Goal: Task Accomplishment & Management: Manage account settings

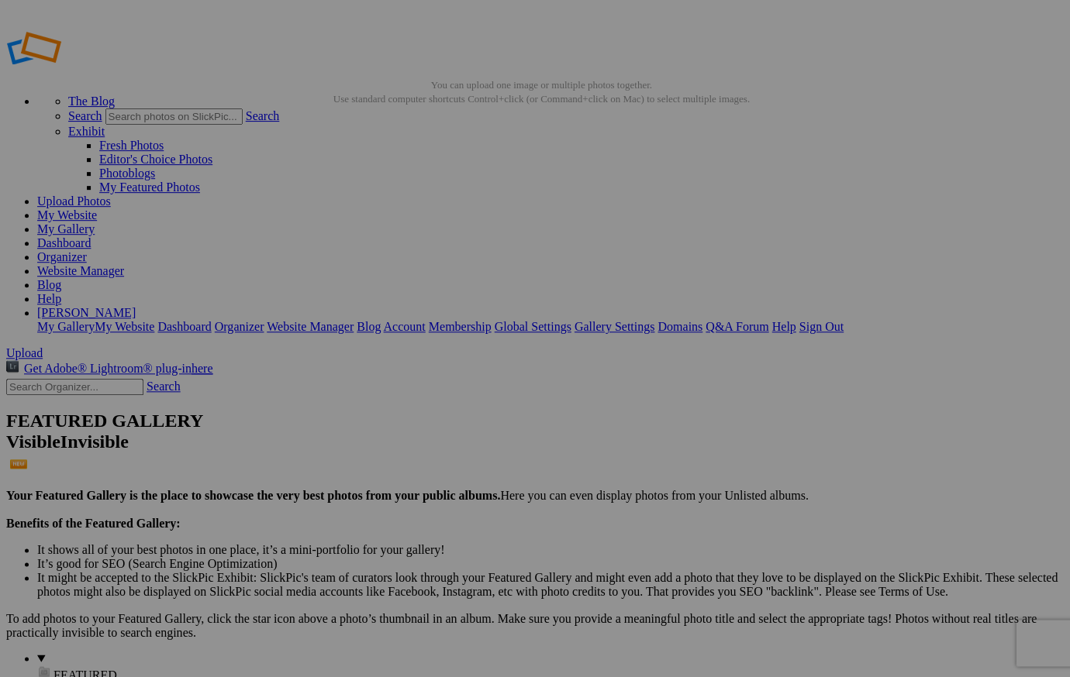
scroll to position [3, 0]
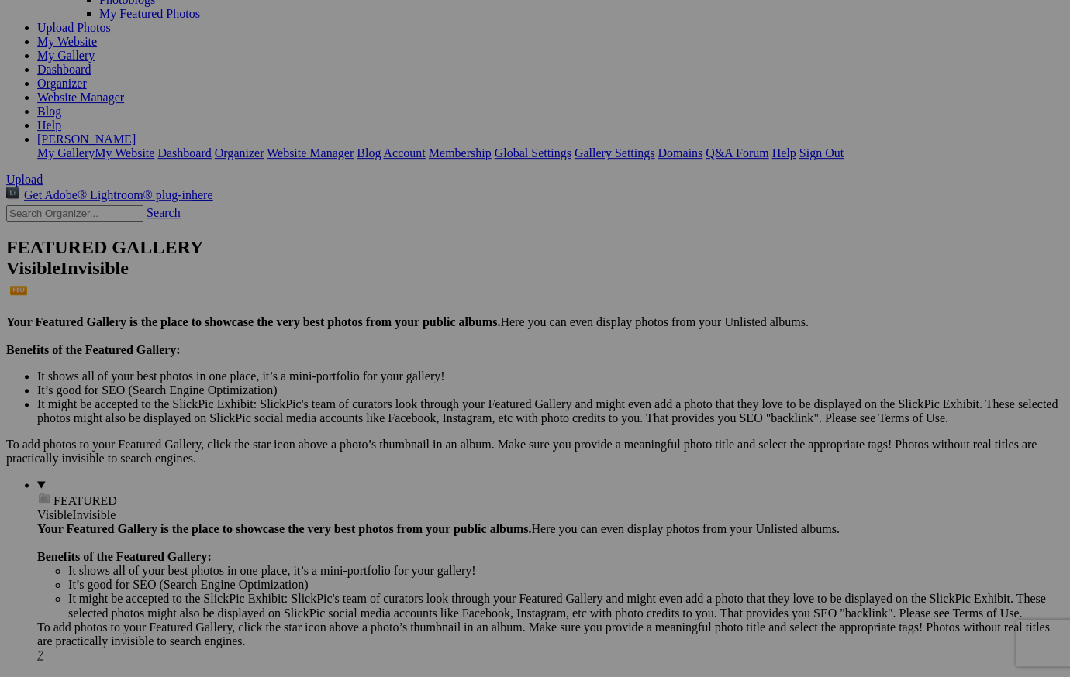
scroll to position [169, 0]
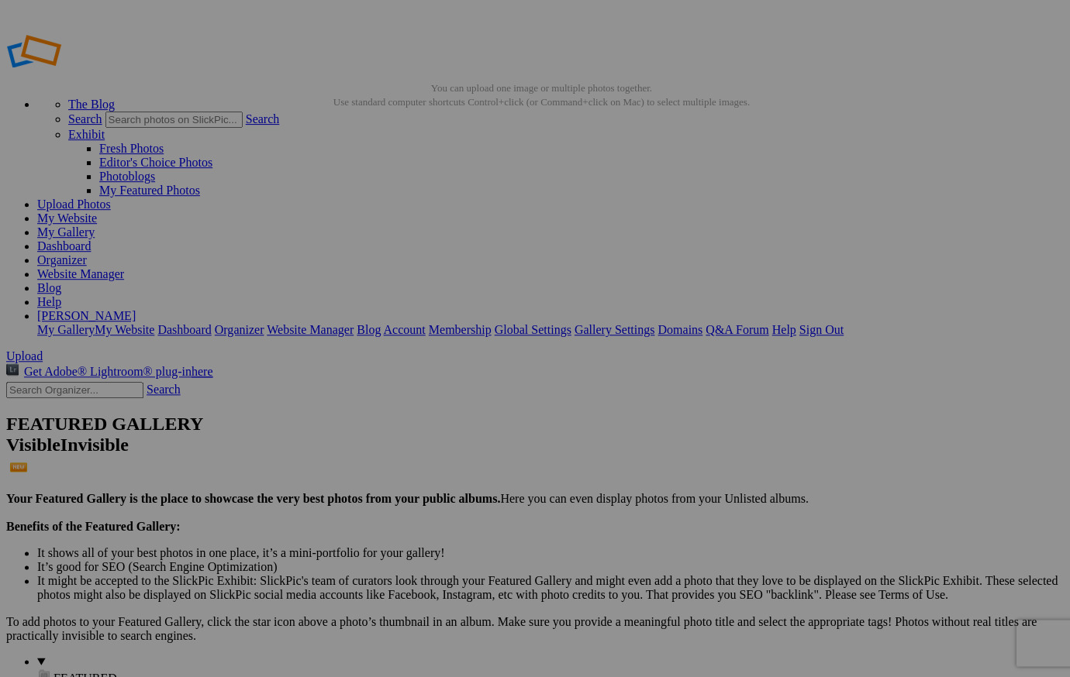
click at [432, 439] on span "Yes" at bounding box center [423, 440] width 18 height 13
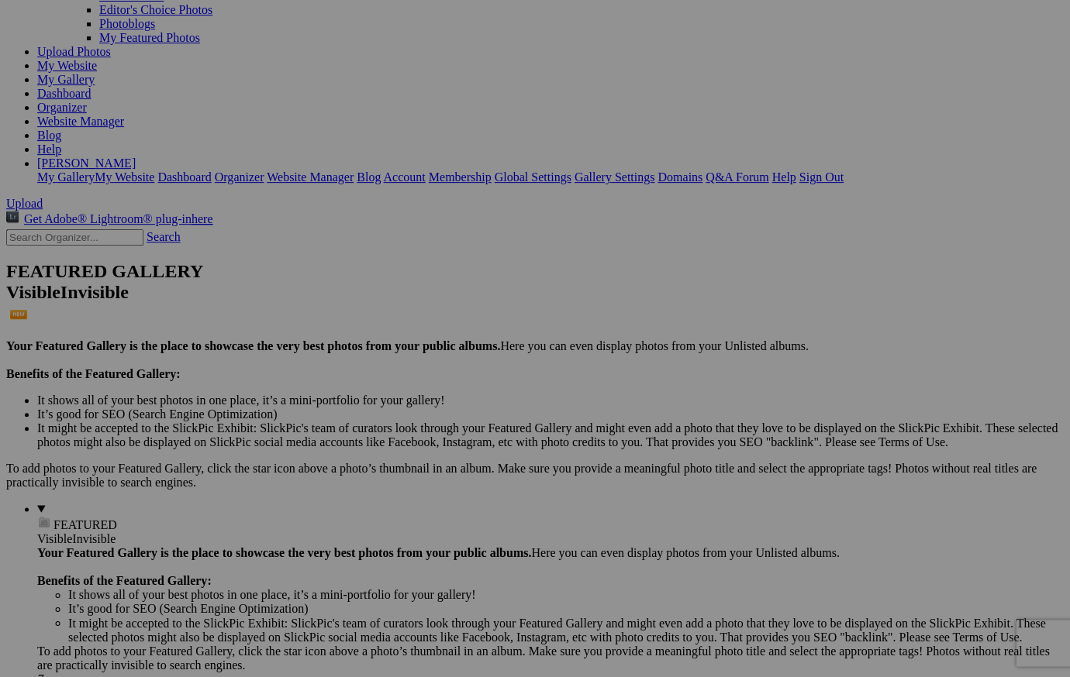
scroll to position [157, 0]
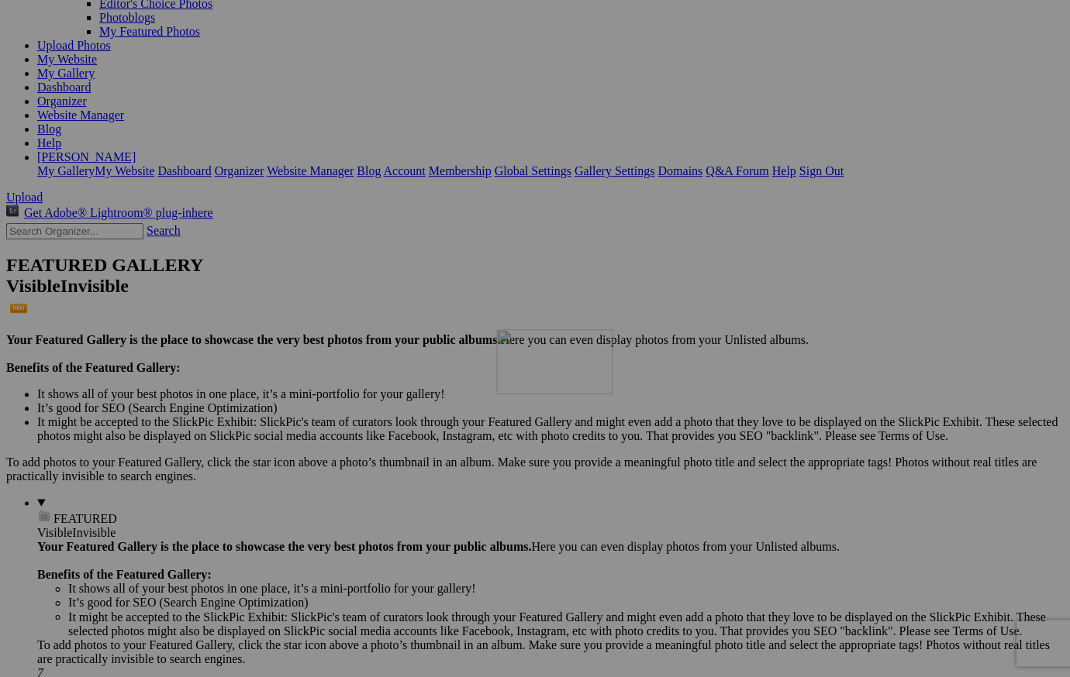
drag, startPoint x: 428, startPoint y: 88, endPoint x: 718, endPoint y: 464, distance: 474.7
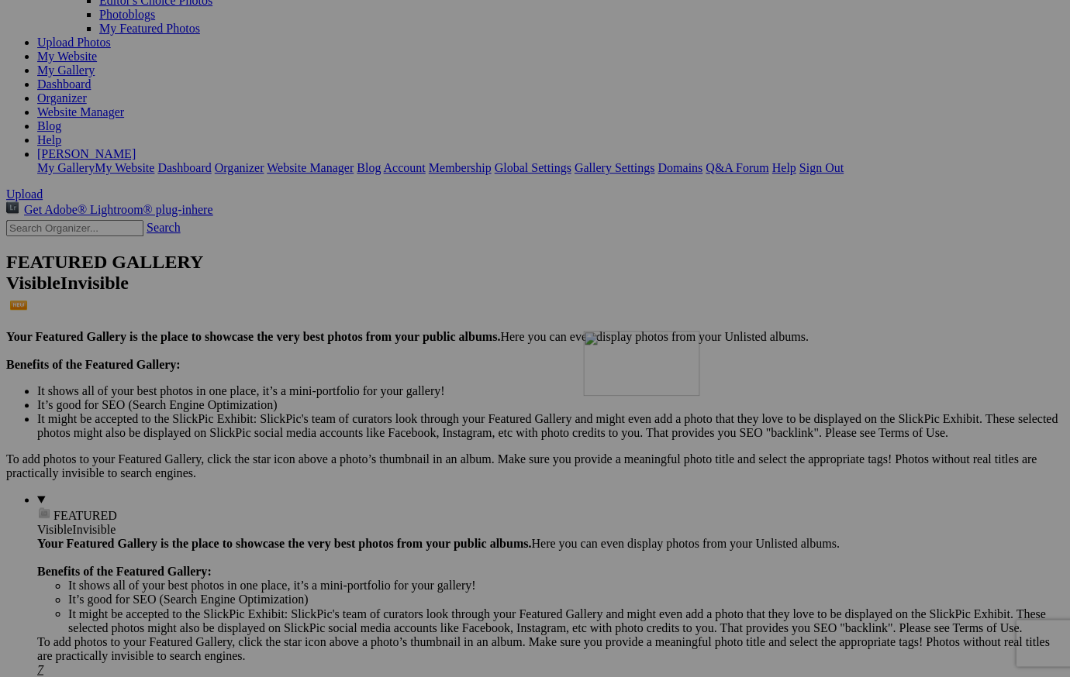
drag, startPoint x: 702, startPoint y: 494, endPoint x: 801, endPoint y: 464, distance: 103.0
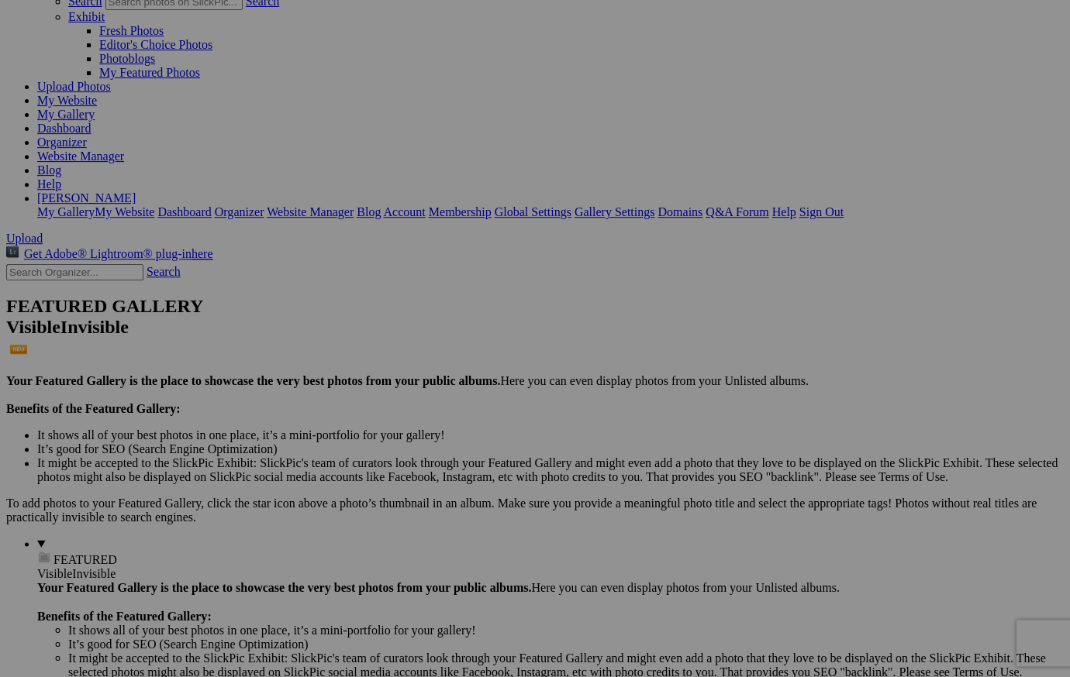
scroll to position [122, 0]
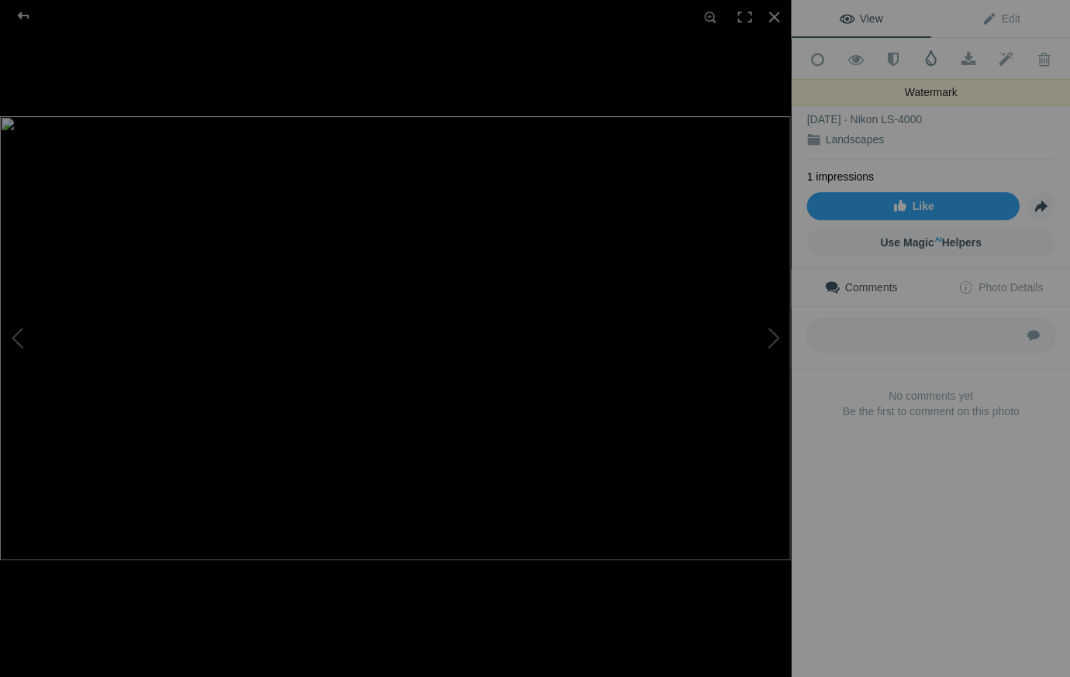
click at [925, 58] on span at bounding box center [930, 58] width 16 height 16
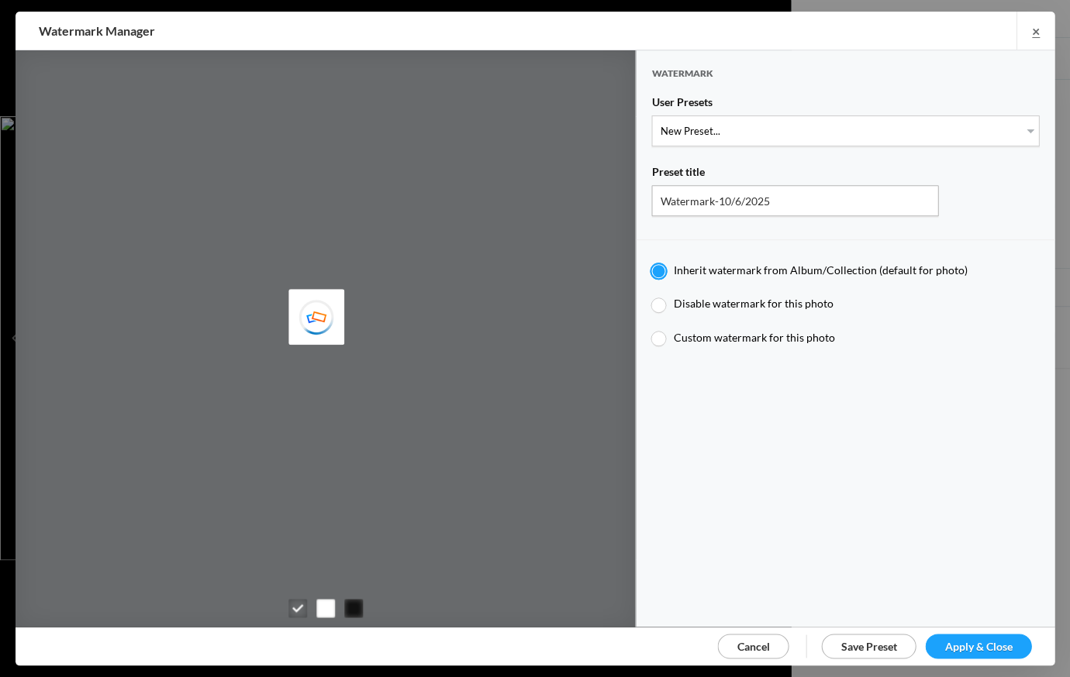
type input "Watermark-7/22/2025"
click at [980, 639] on span "Apply & Close" at bounding box center [977, 645] width 67 height 13
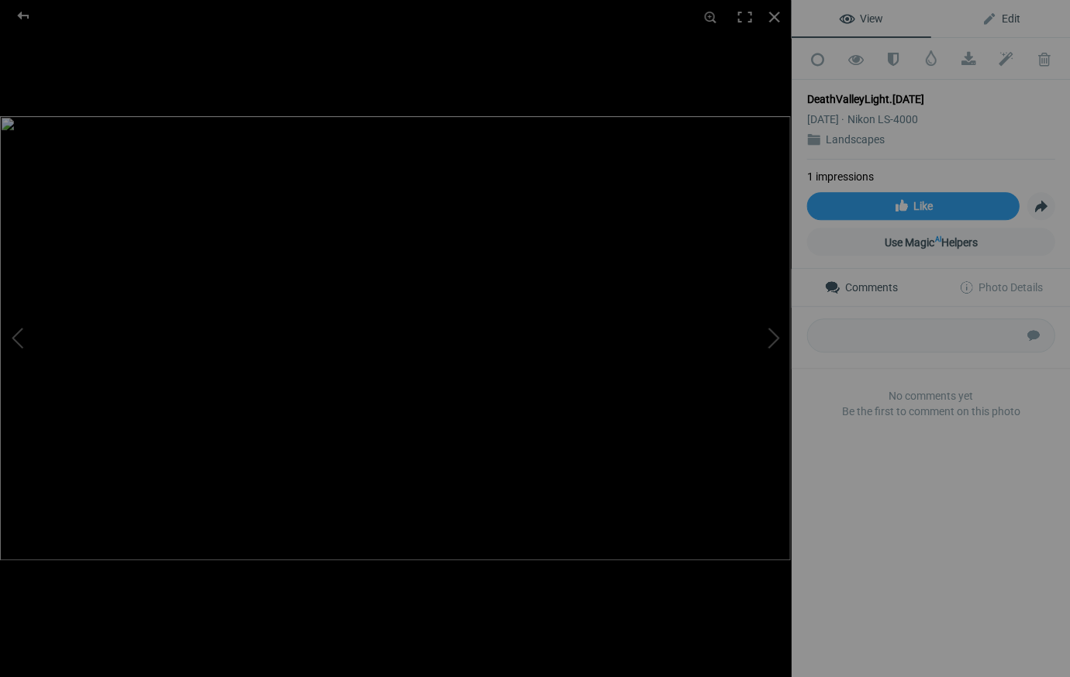
click at [1010, 16] on span "Edit" at bounding box center [999, 18] width 39 height 12
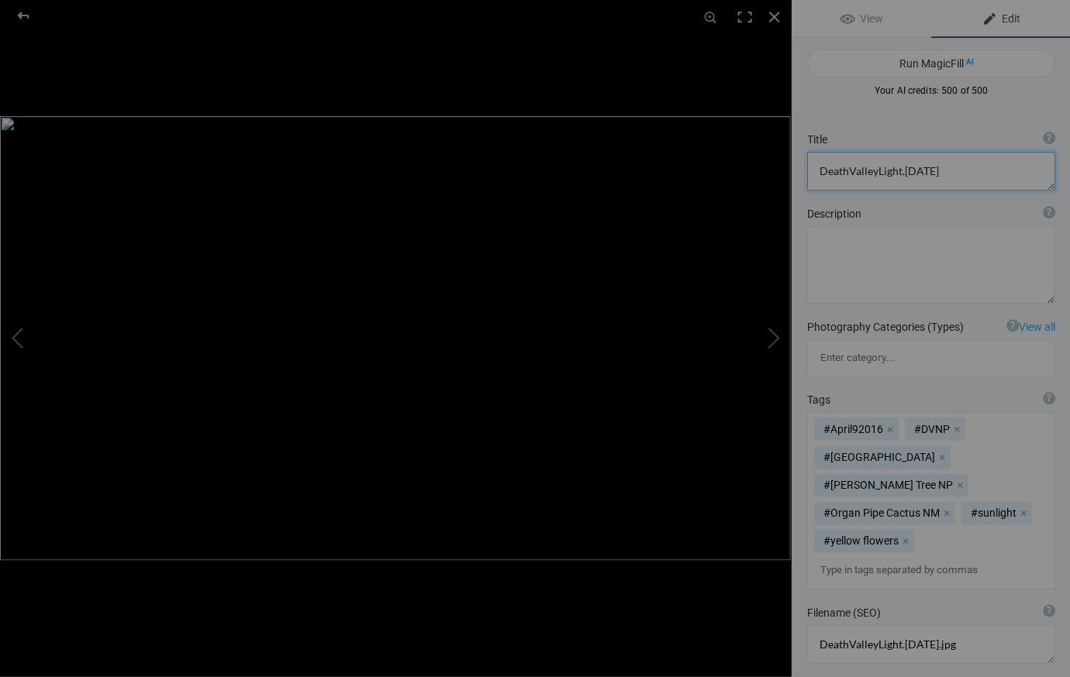
click at [933, 171] on textarea at bounding box center [930, 171] width 248 height 39
click at [844, 171] on textarea at bounding box center [930, 171] width 248 height 39
click at [874, 171] on textarea at bounding box center [930, 171] width 248 height 39
type textarea "Death Valley Light"
click at [953, 480] on button "x" at bounding box center [958, 485] width 11 height 11
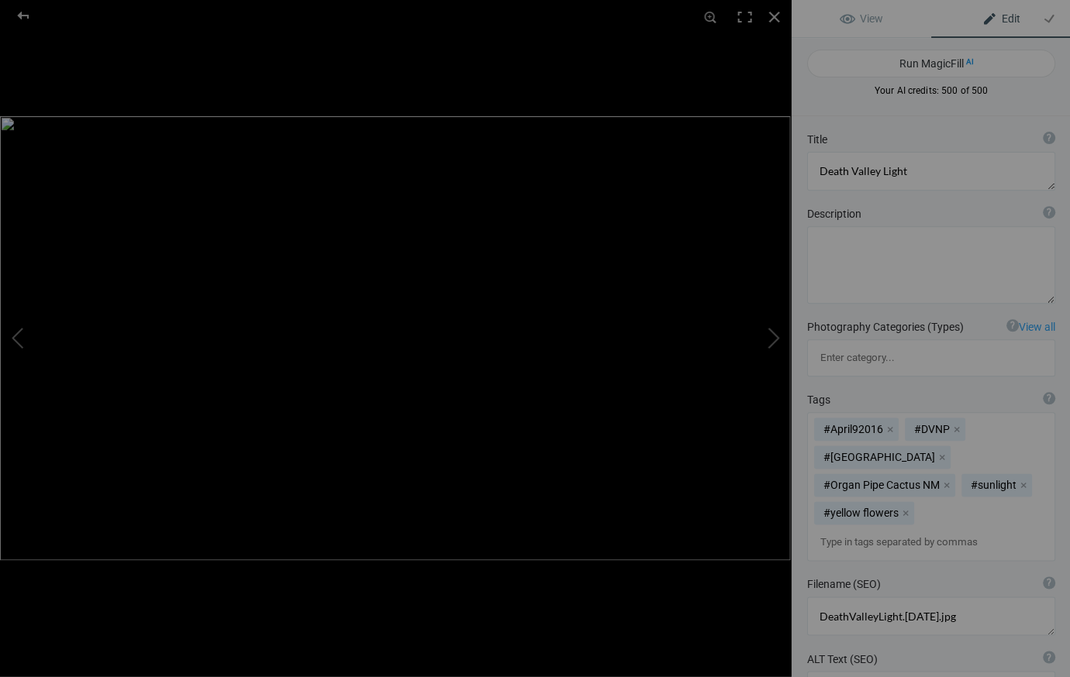
click at [943, 480] on button "x" at bounding box center [945, 485] width 11 height 11
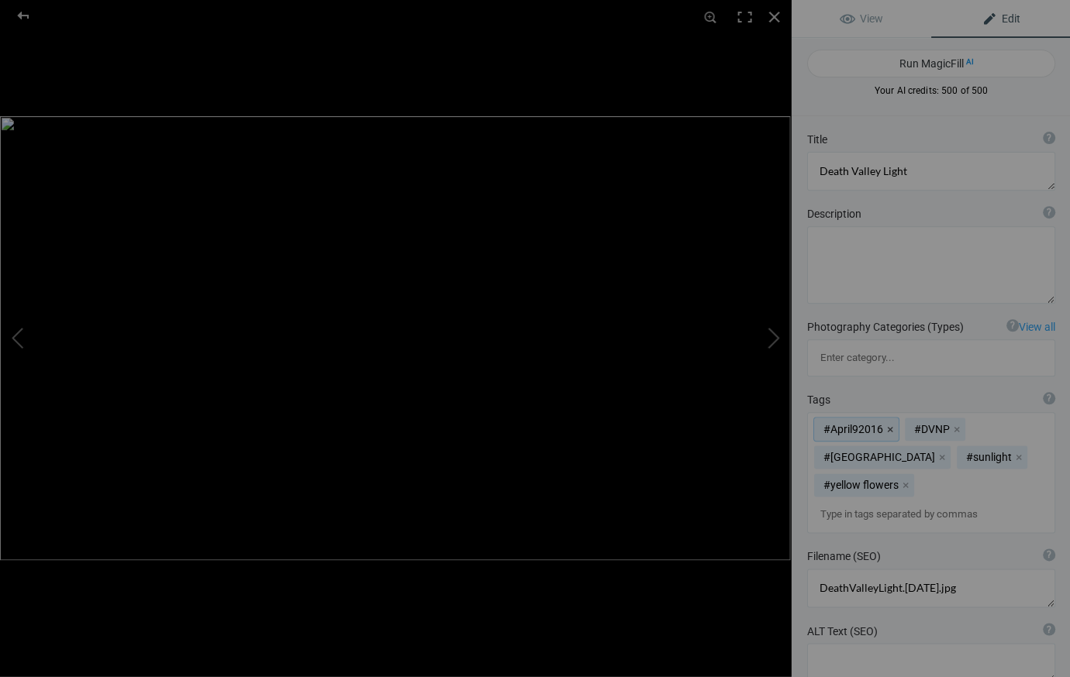
click at [887, 424] on button "x" at bounding box center [889, 429] width 11 height 11
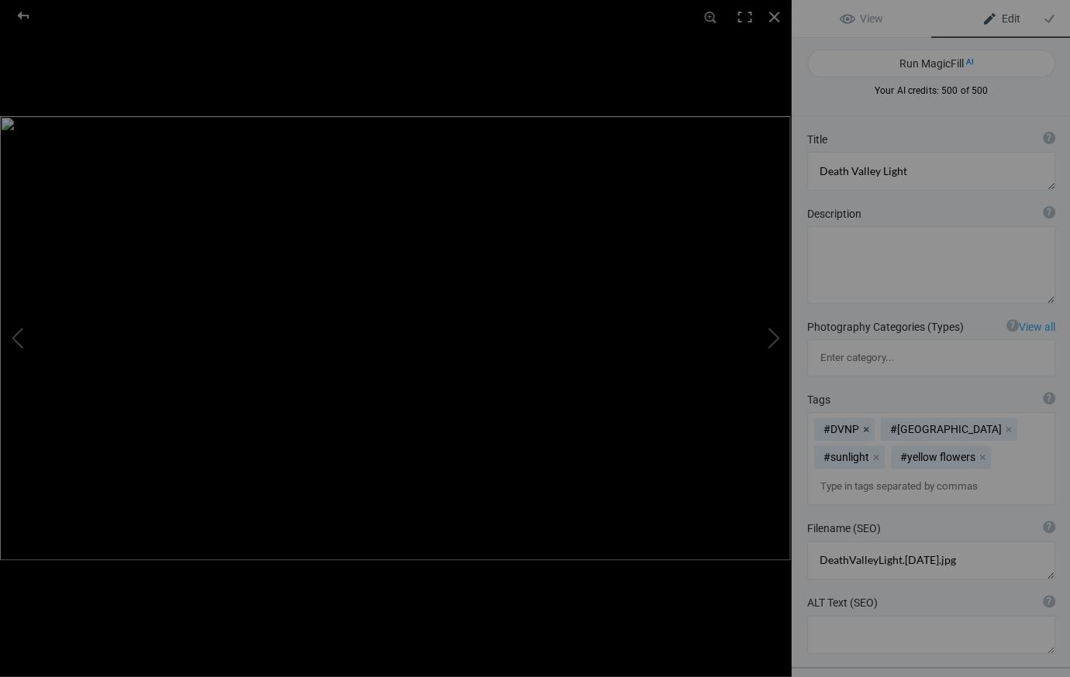
click at [866, 424] on button "x" at bounding box center [865, 429] width 11 height 11
click at [770, 12] on div at bounding box center [773, 17] width 34 height 34
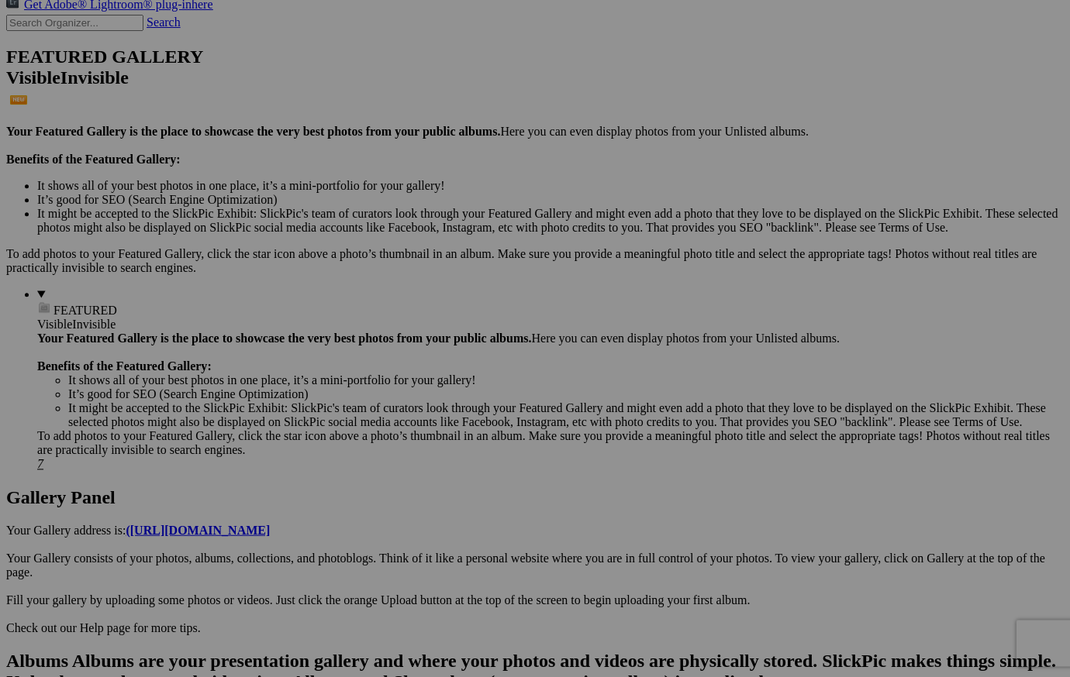
scroll to position [377, 0]
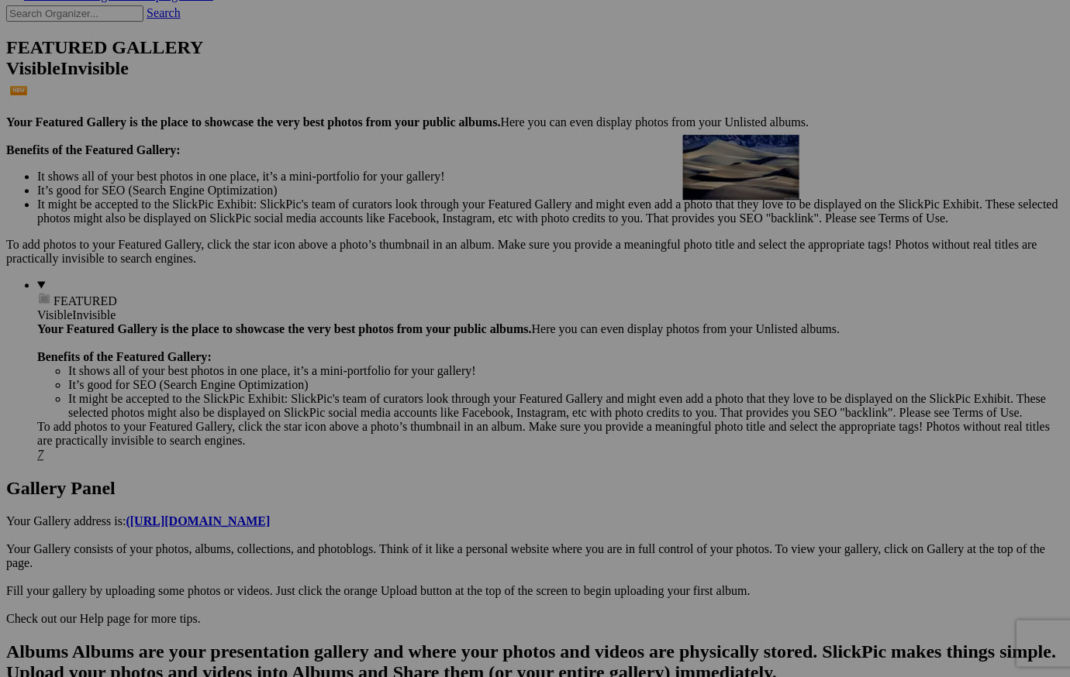
drag, startPoint x: 439, startPoint y: 466, endPoint x: 894, endPoint y: 293, distance: 486.7
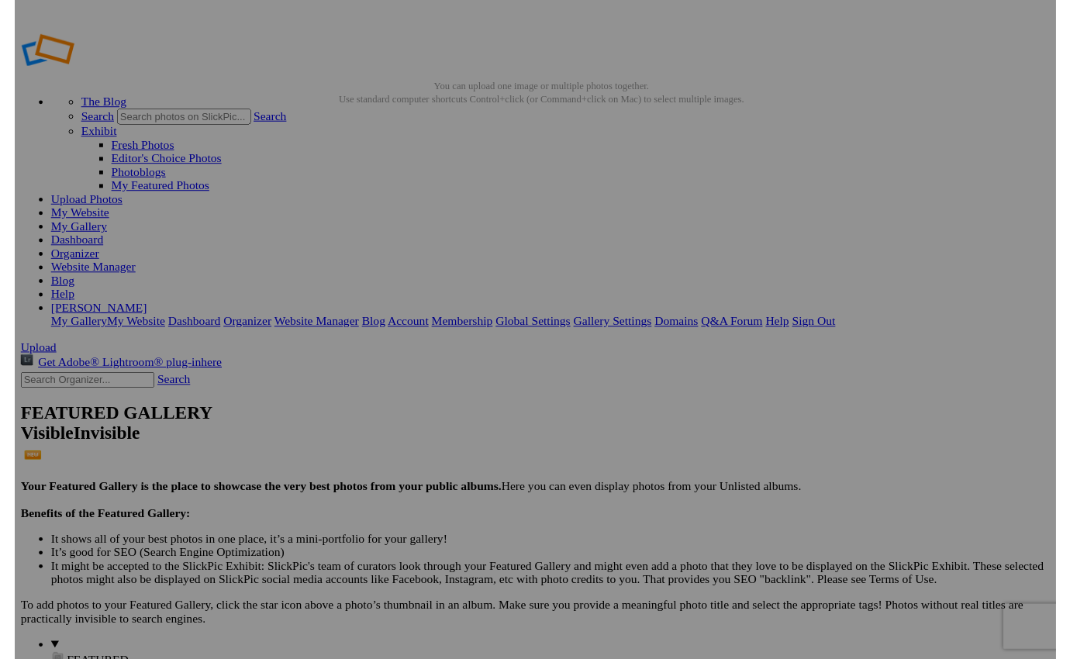
scroll to position [0, 0]
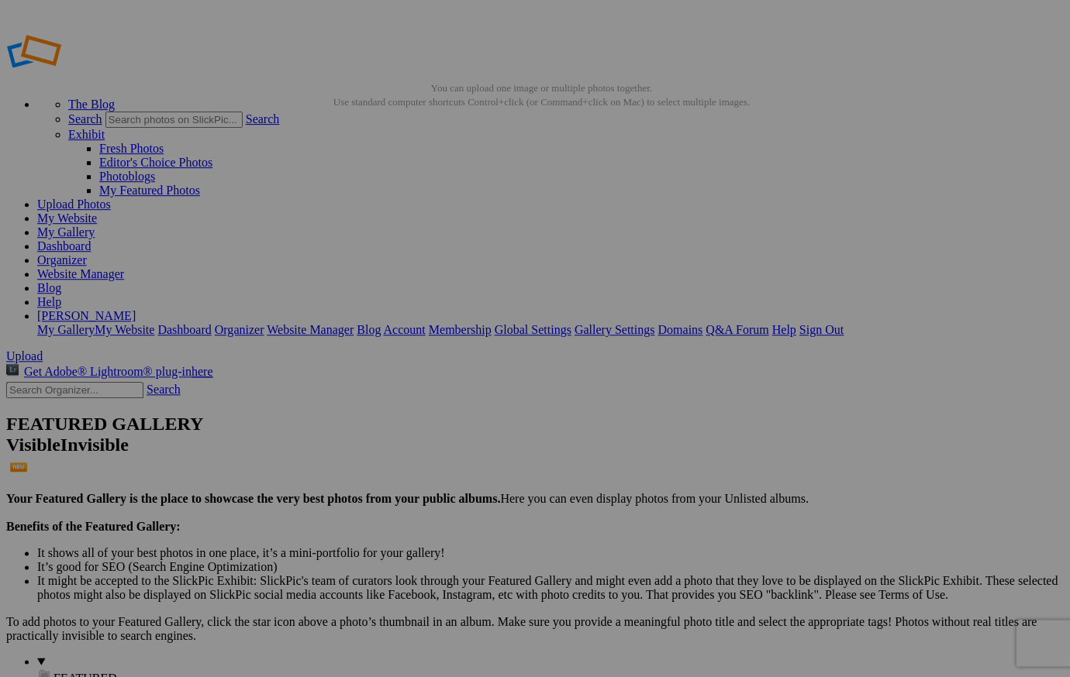
click at [97, 212] on link "My Website" at bounding box center [67, 218] width 60 height 13
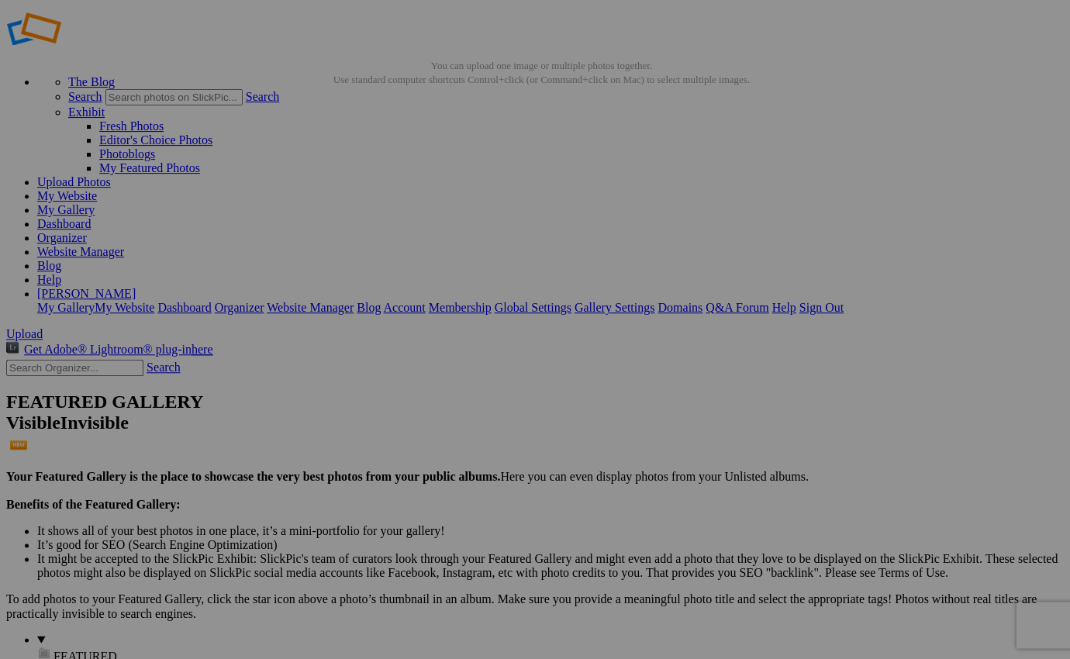
scroll to position [29, 0]
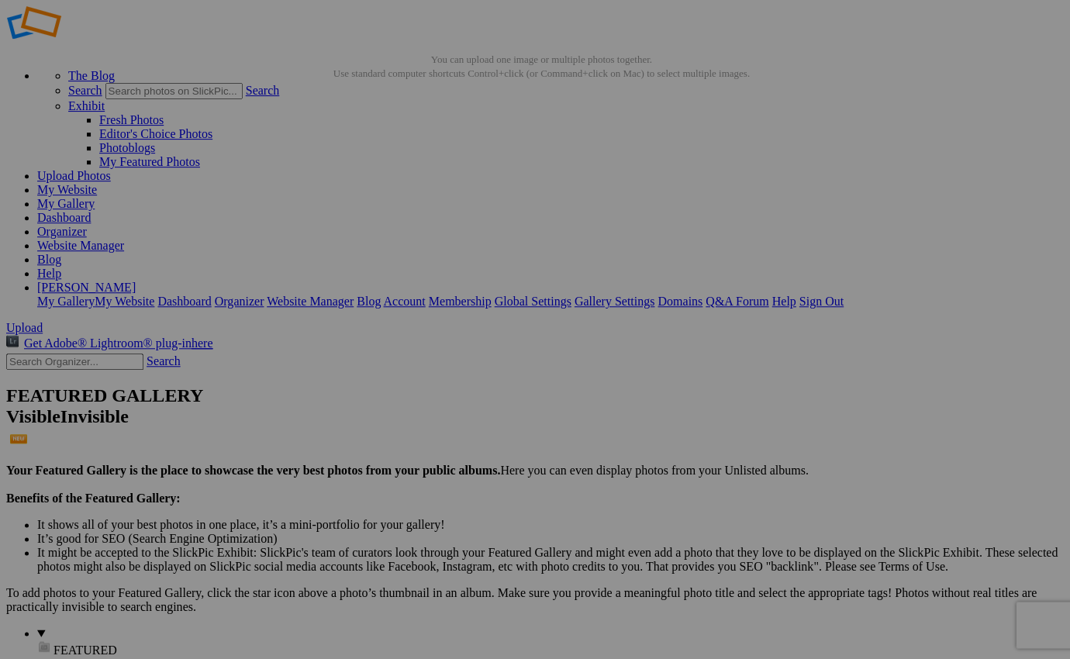
click at [53, 643] on span "FEATURED" at bounding box center [85, 649] width 64 height 13
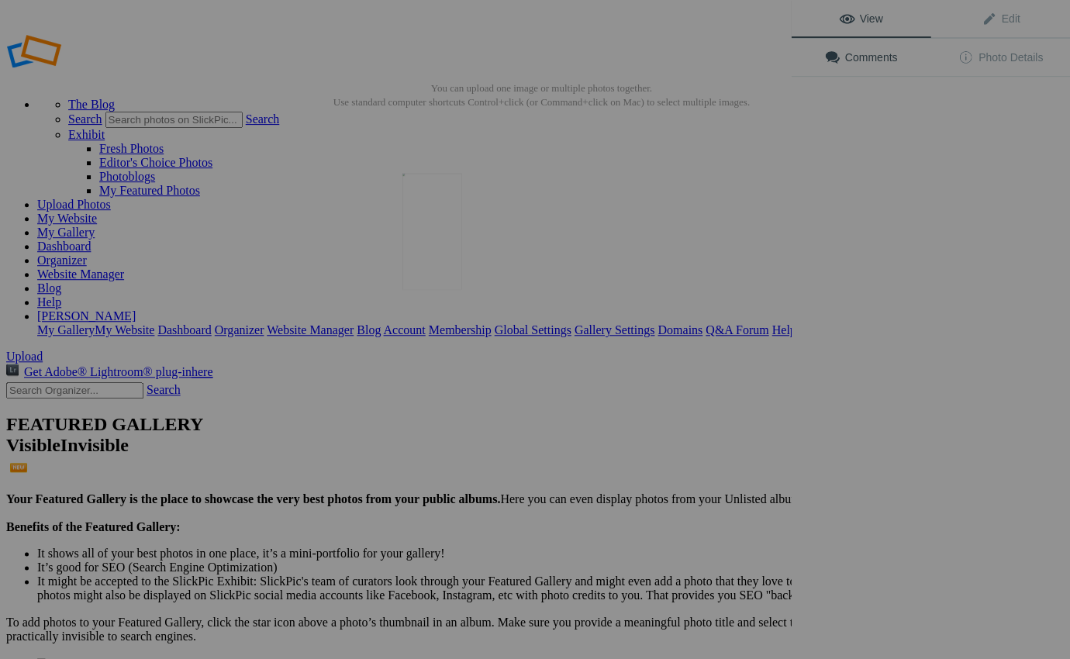
click at [429, 266] on img at bounding box center [432, 231] width 60 height 116
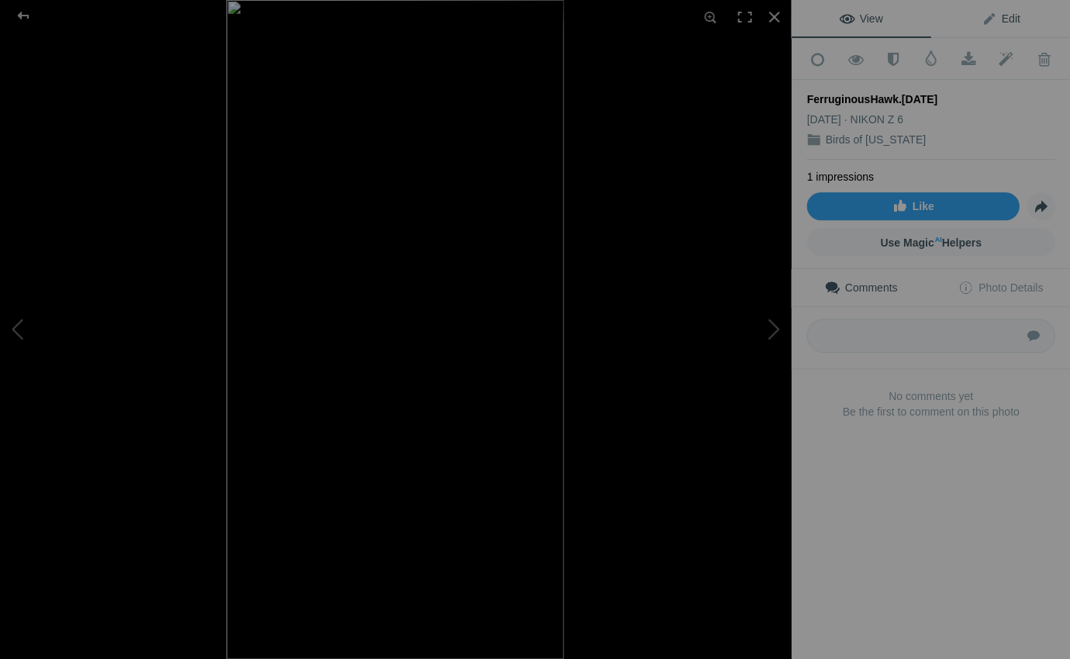
click at [1008, 16] on span "Edit" at bounding box center [999, 18] width 39 height 12
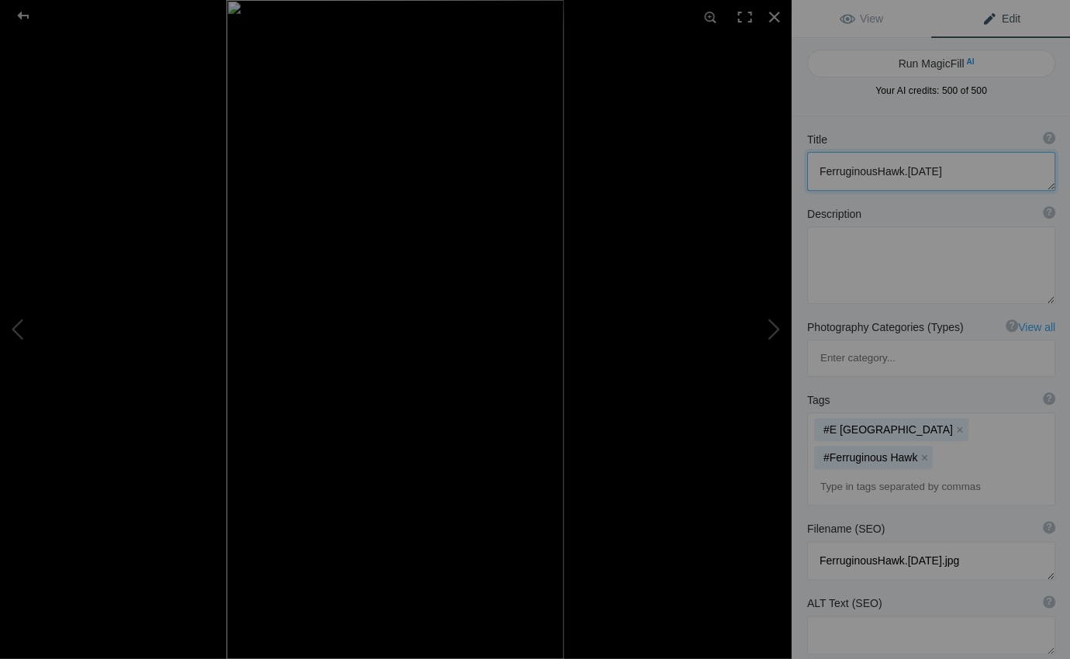
click at [943, 165] on textarea at bounding box center [930, 171] width 248 height 39
click at [874, 171] on textarea at bounding box center [930, 171] width 248 height 39
type textarea "Ferruginous Hawk"
click at [773, 13] on div at bounding box center [773, 17] width 34 height 34
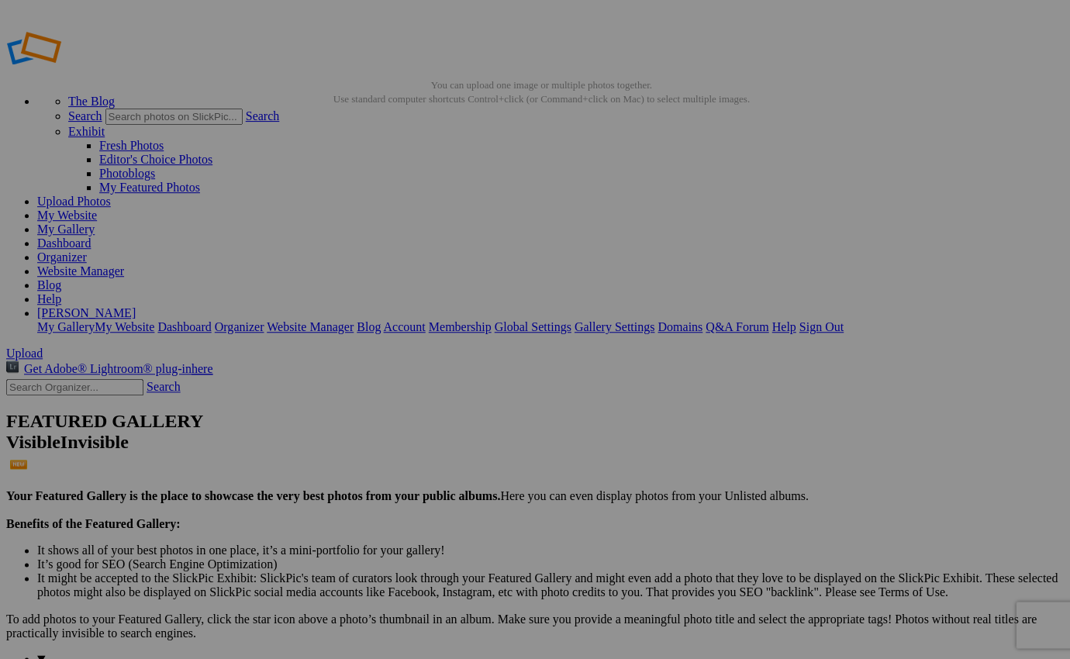
scroll to position [7, 0]
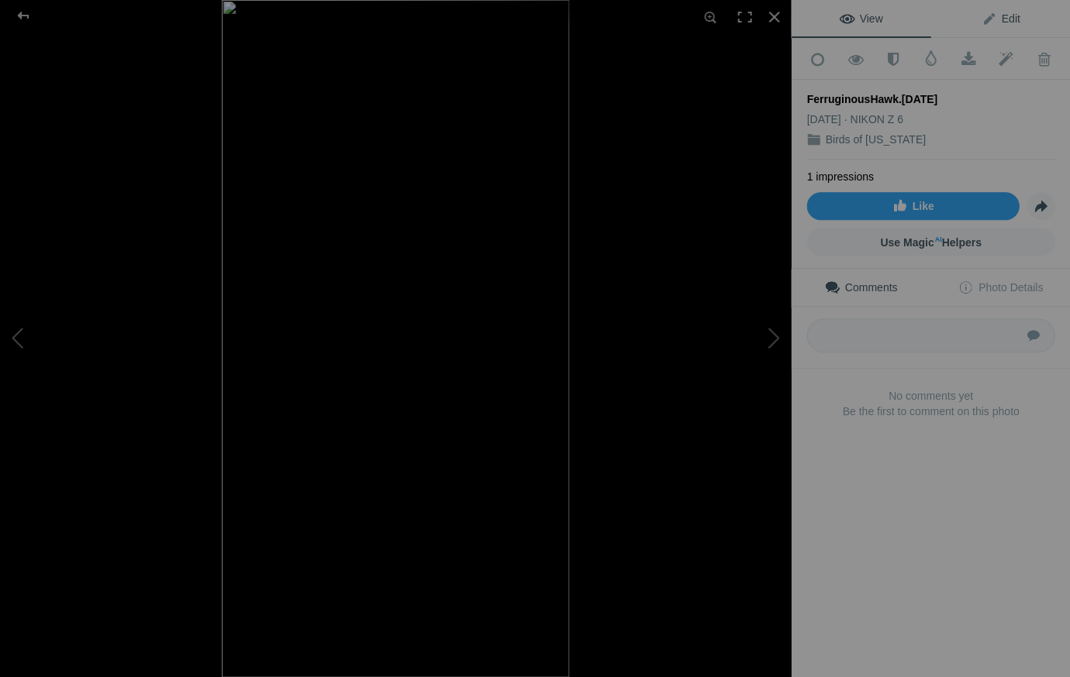
click at [1010, 16] on span "Edit" at bounding box center [999, 18] width 39 height 12
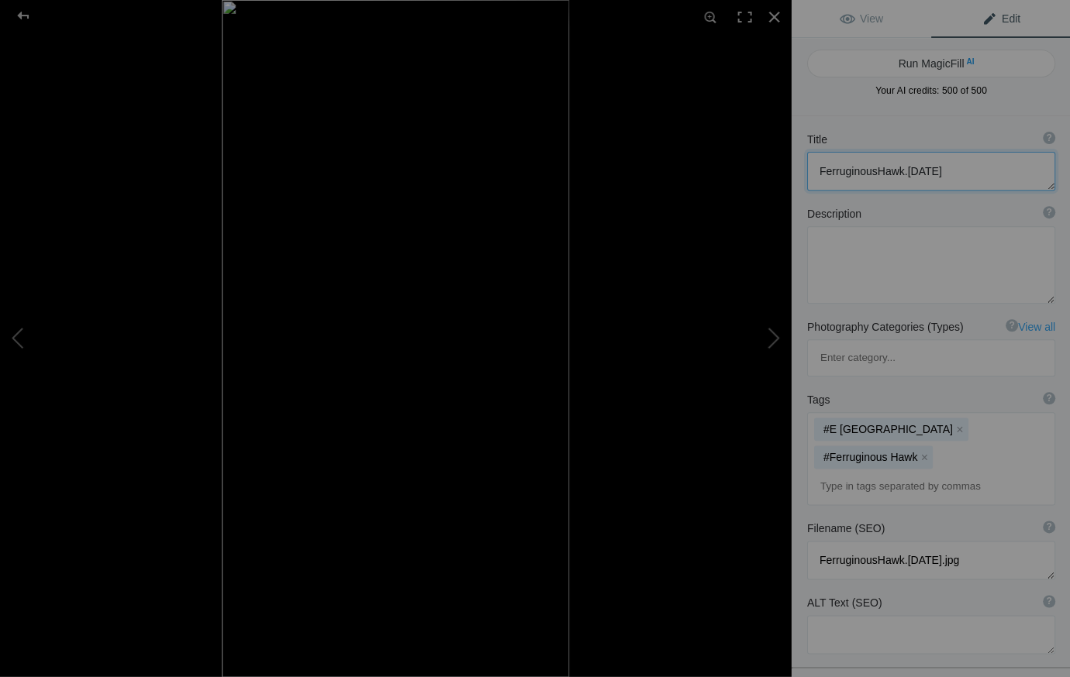
click at [939, 171] on textarea at bounding box center [930, 171] width 248 height 39
click at [873, 171] on textarea at bounding box center [930, 171] width 248 height 39
type textarea "Ferruginous Hawk"
click at [832, 417] on mat-chip "#E Monterey County x" at bounding box center [890, 428] width 154 height 23
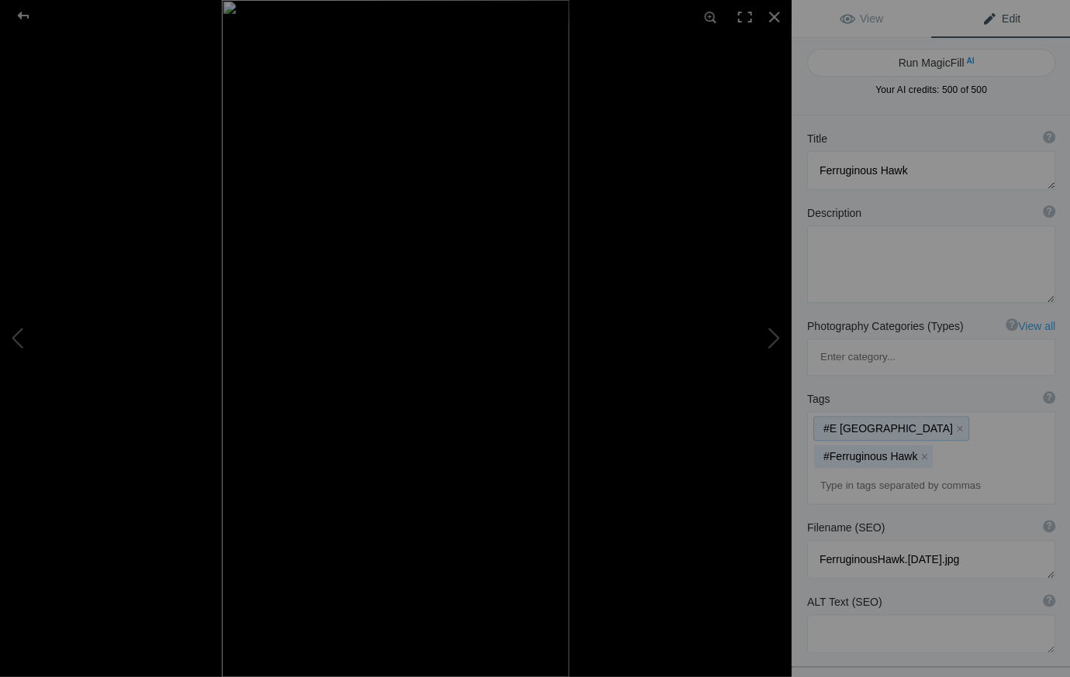
click at [863, 417] on mat-chip "#E Monterey County x" at bounding box center [890, 428] width 154 height 23
click at [770, 13] on div at bounding box center [773, 17] width 34 height 34
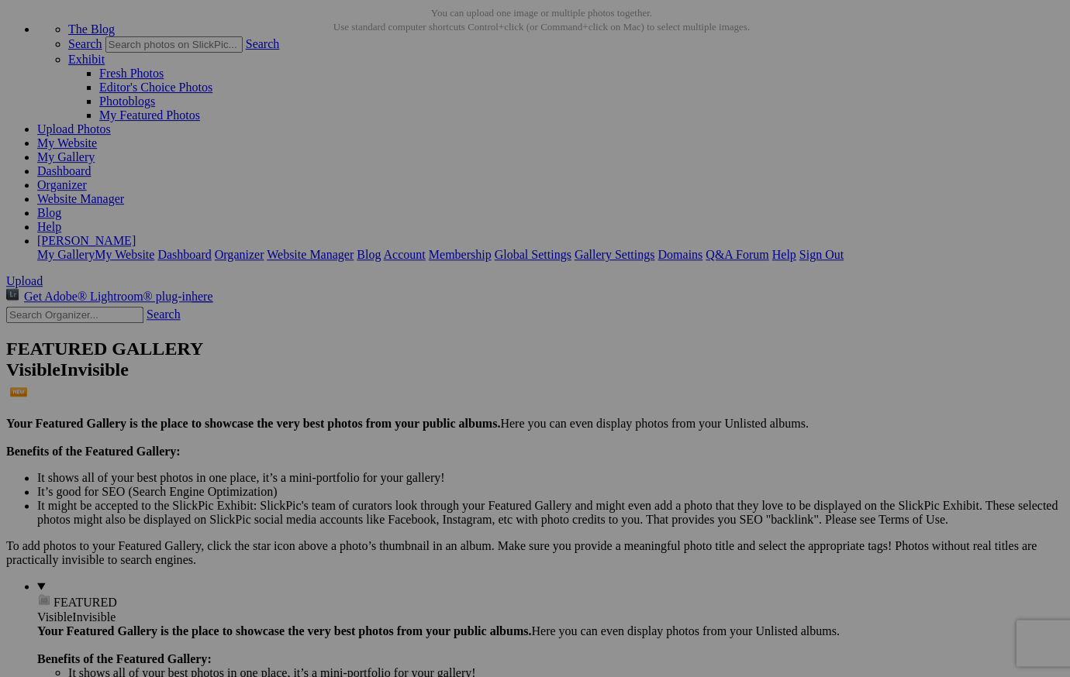
scroll to position [72, 0]
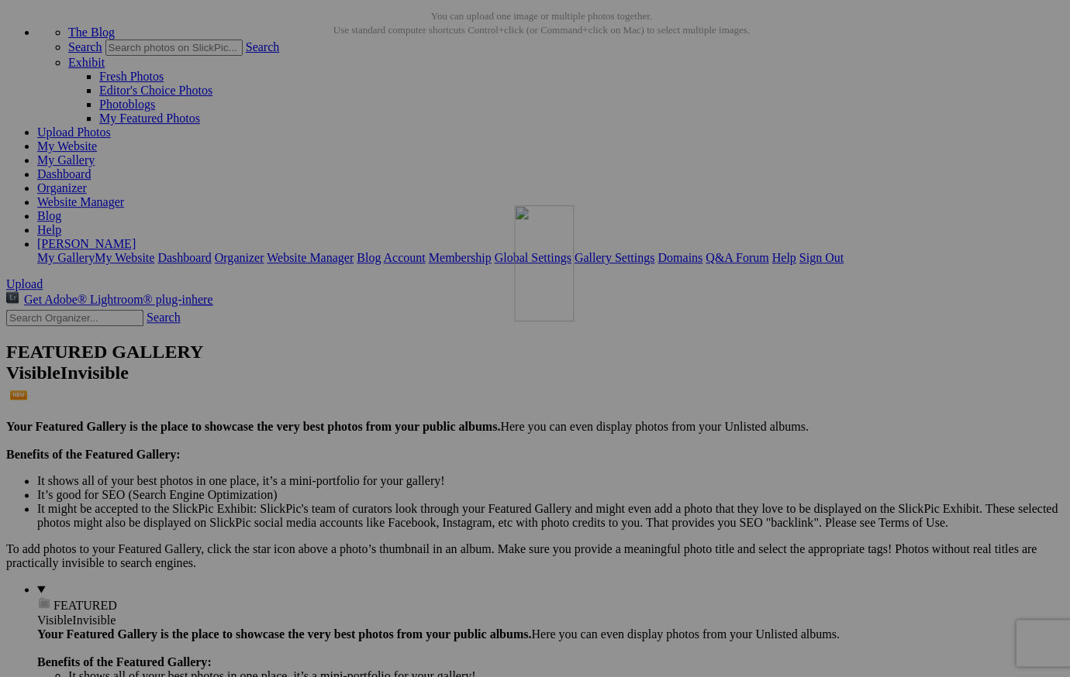
drag, startPoint x: 429, startPoint y: 181, endPoint x: 736, endPoint y: 340, distance: 346.0
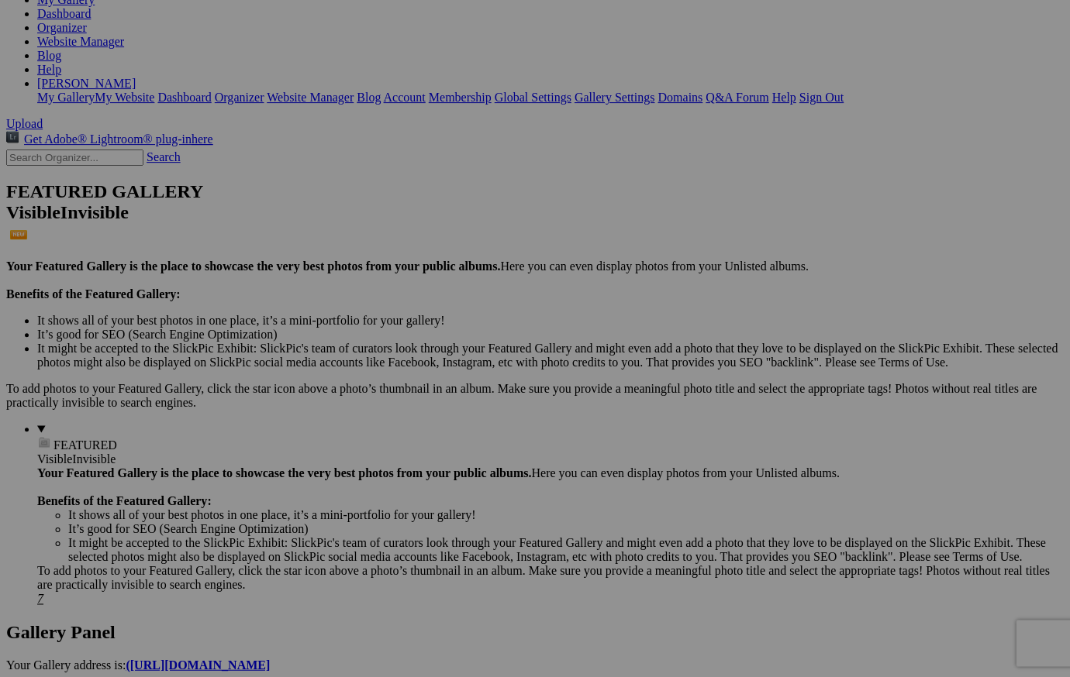
scroll to position [231, 0]
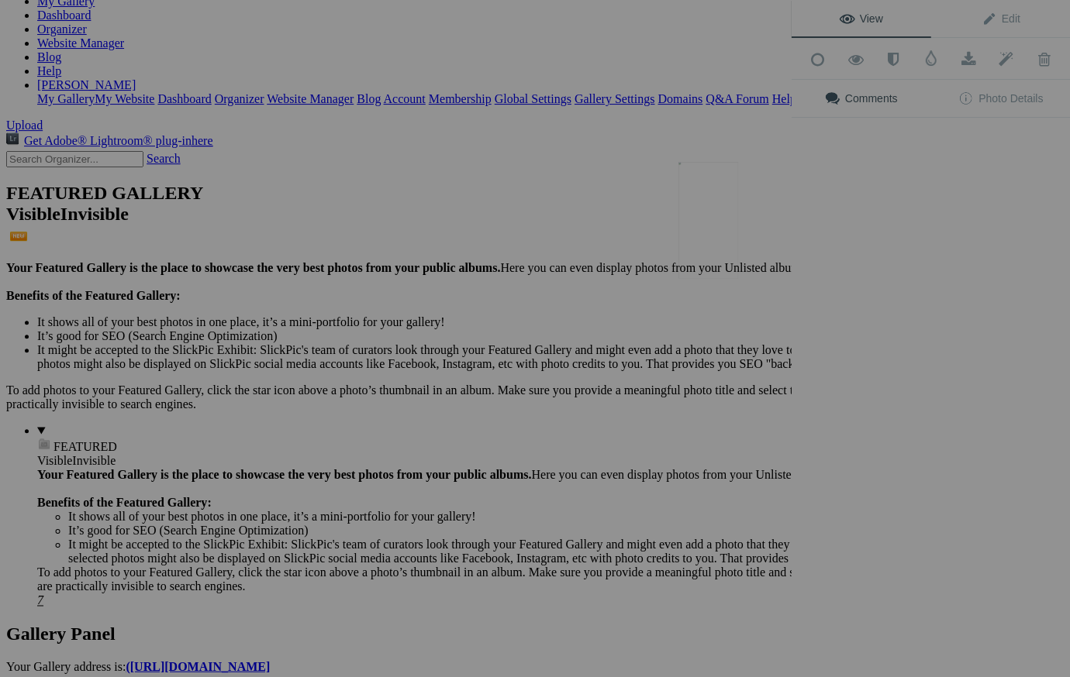
click at [718, 234] on button at bounding box center [732, 339] width 116 height 244
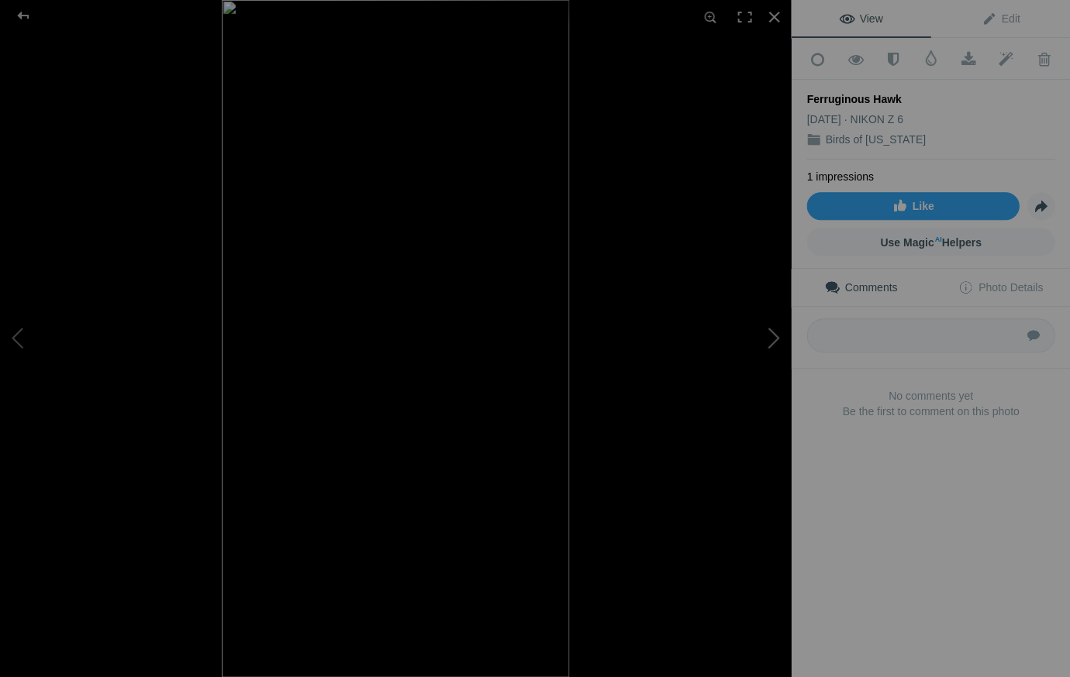
click at [775, 331] on button at bounding box center [732, 339] width 116 height 244
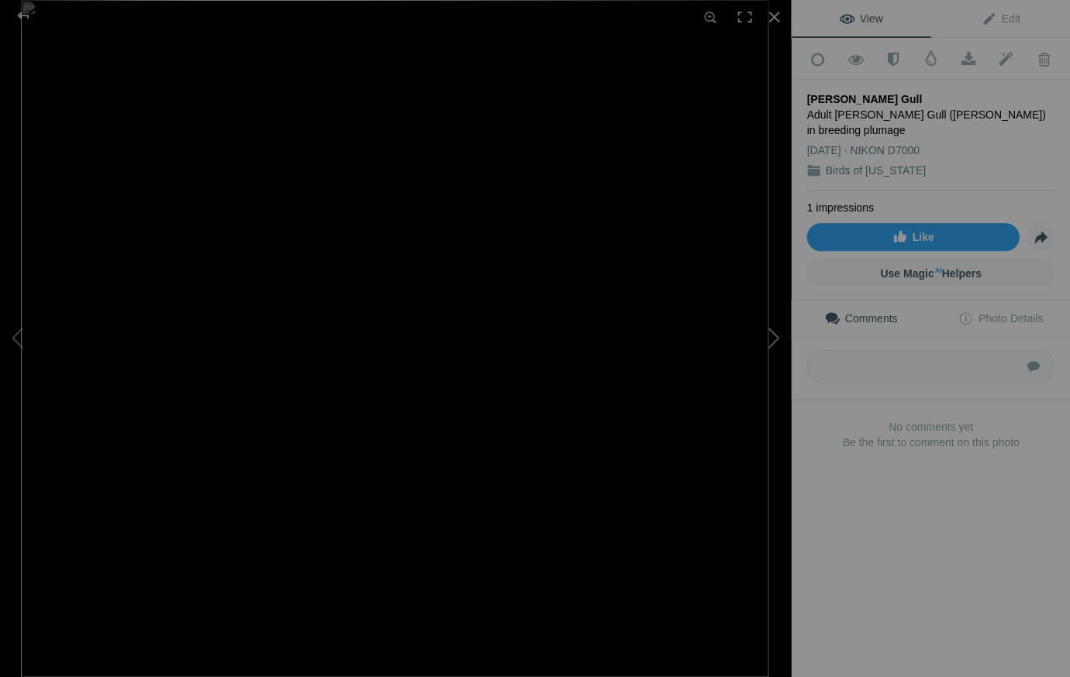
click at [777, 336] on button at bounding box center [732, 339] width 116 height 244
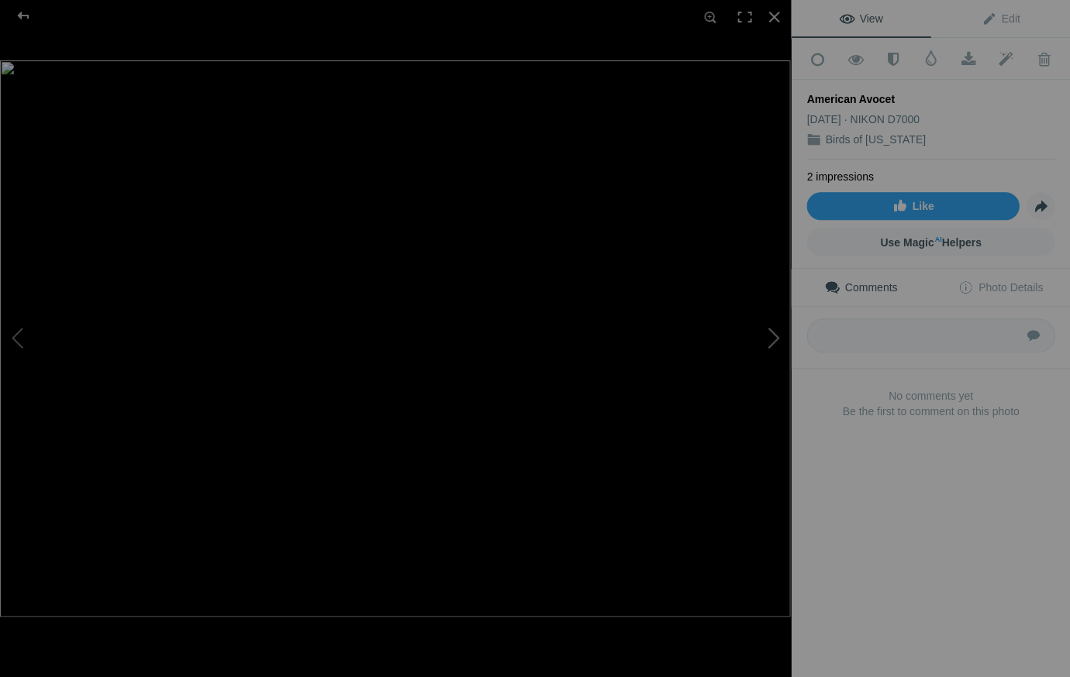
click at [777, 336] on button at bounding box center [732, 339] width 116 height 244
click at [16, 331] on button at bounding box center [58, 339] width 116 height 244
click at [1016, 16] on span "Edit" at bounding box center [999, 18] width 39 height 12
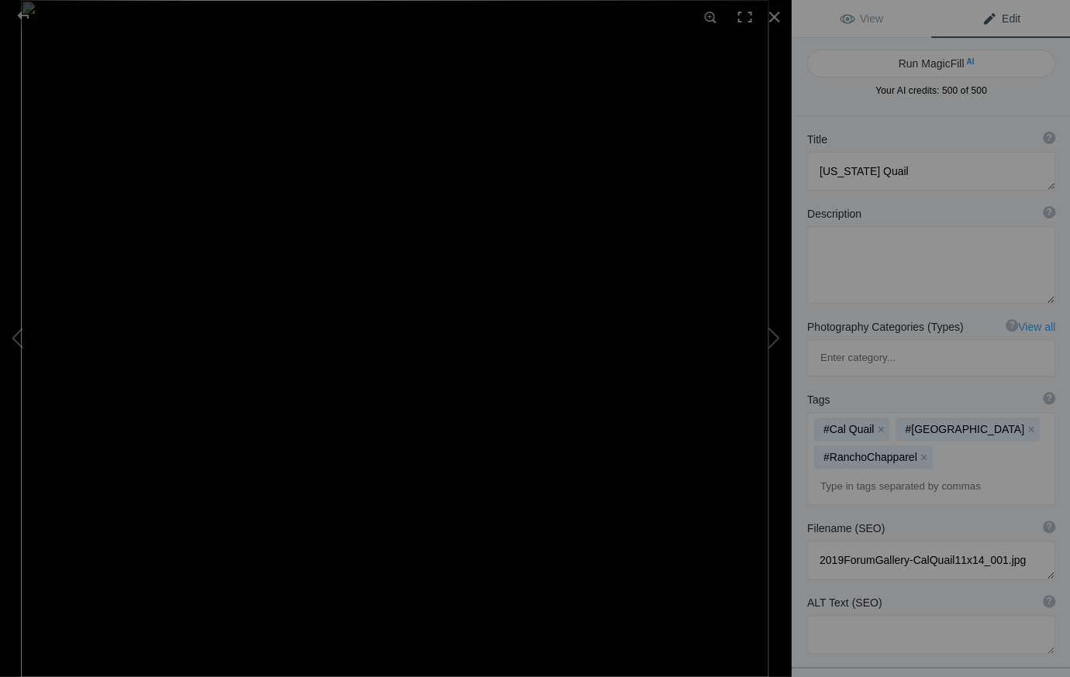
type textarea "Heerman's Gull"
type textarea "Adult Heermann's Gull (Larus heermanni) in breeding plumage"
type textarea "Heerman_sGull.9.2.25.jpg"
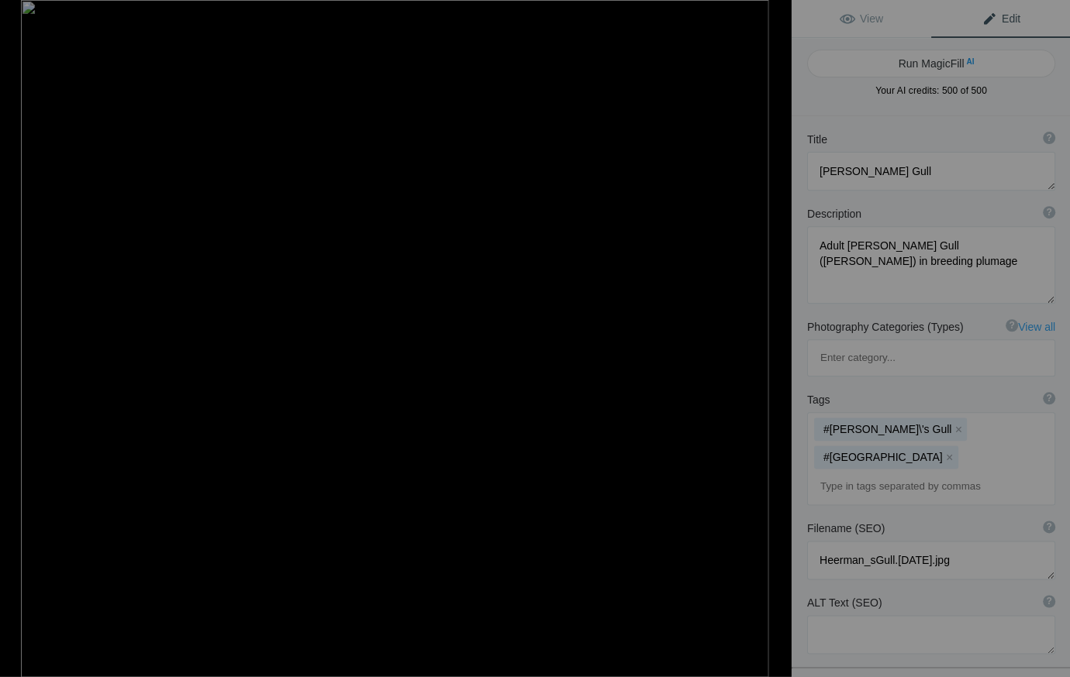
click at [774, 16] on div at bounding box center [773, 17] width 34 height 34
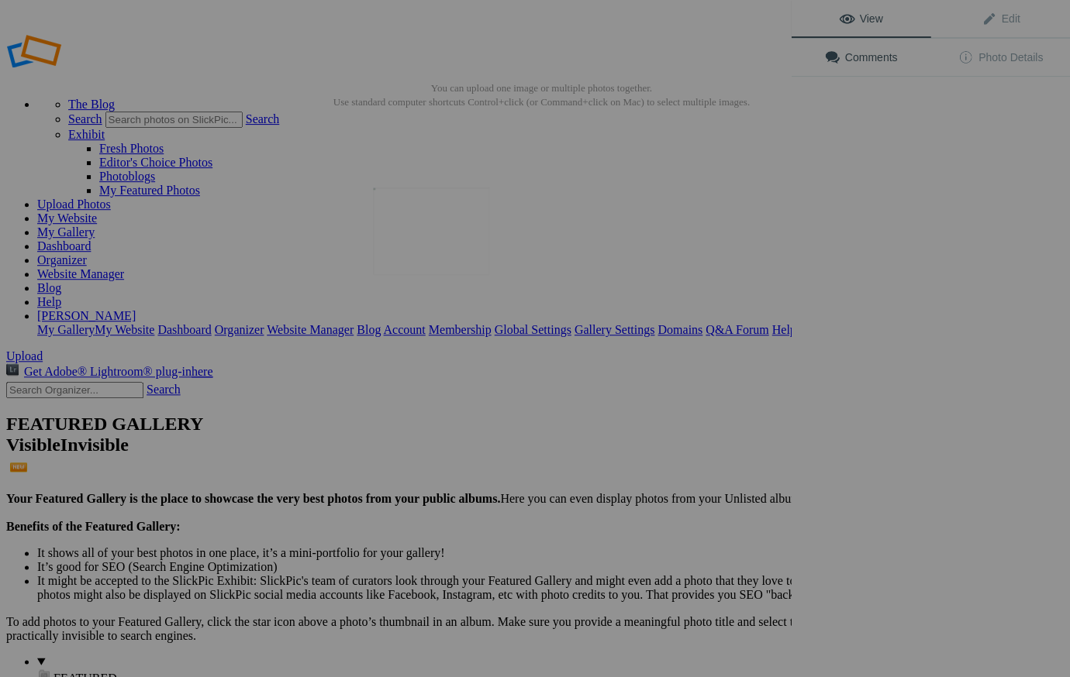
click at [425, 225] on img at bounding box center [431, 231] width 116 height 87
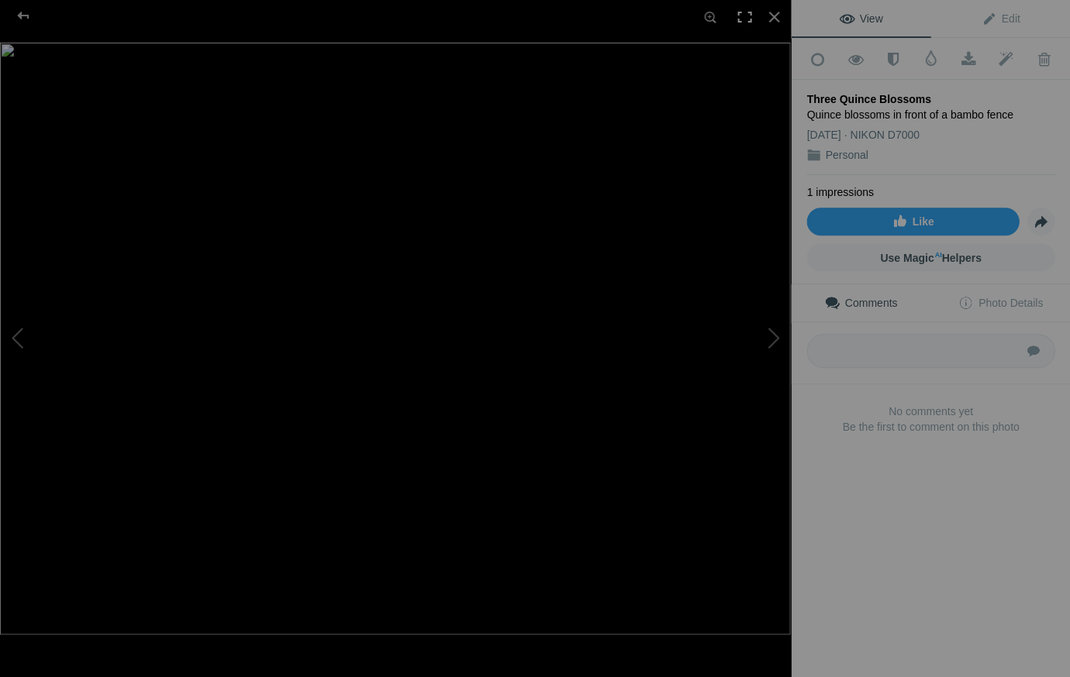
click at [746, 16] on div at bounding box center [744, 17] width 34 height 34
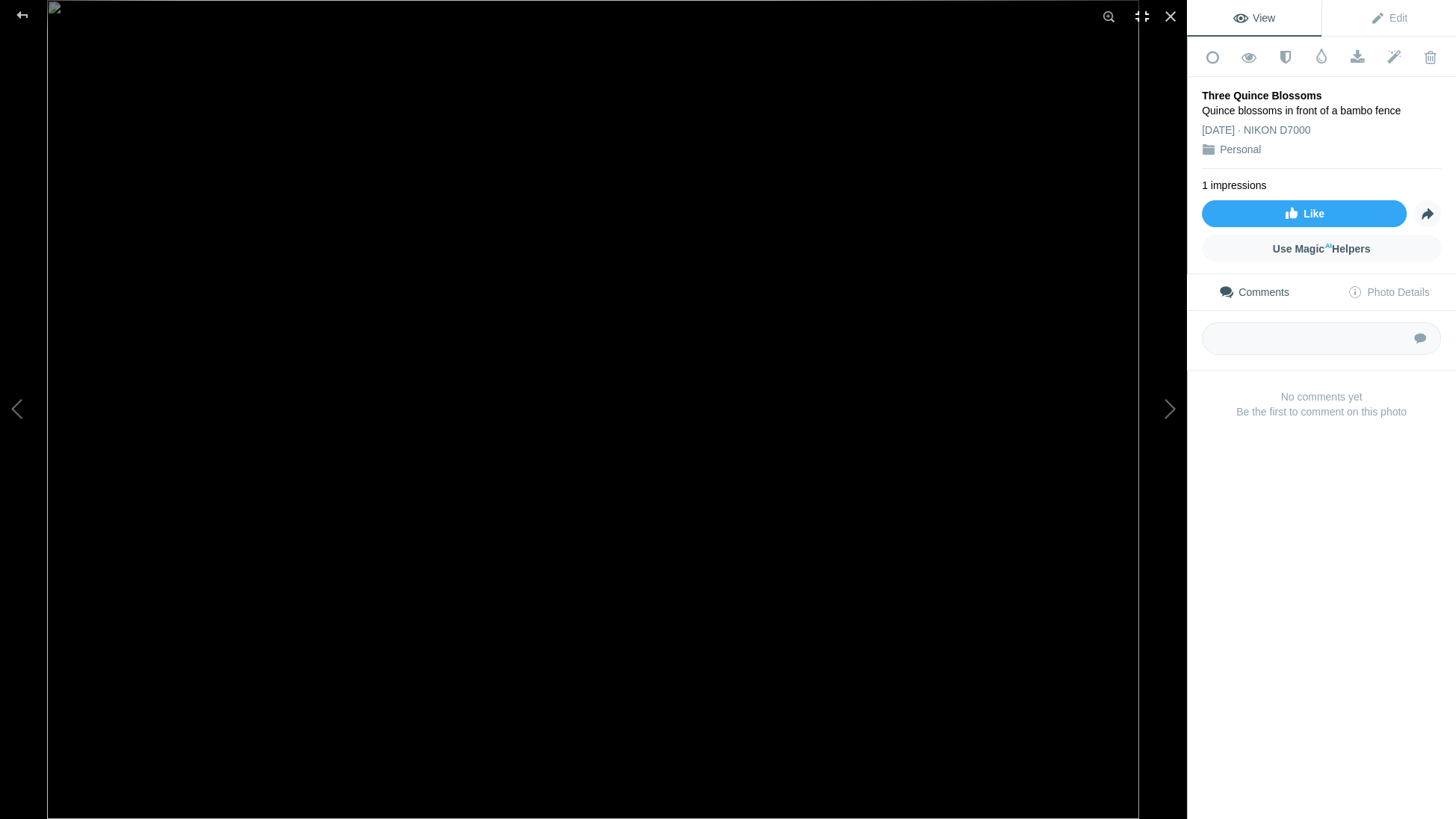
click at [1031, 14] on div at bounding box center [1142, 16] width 33 height 33
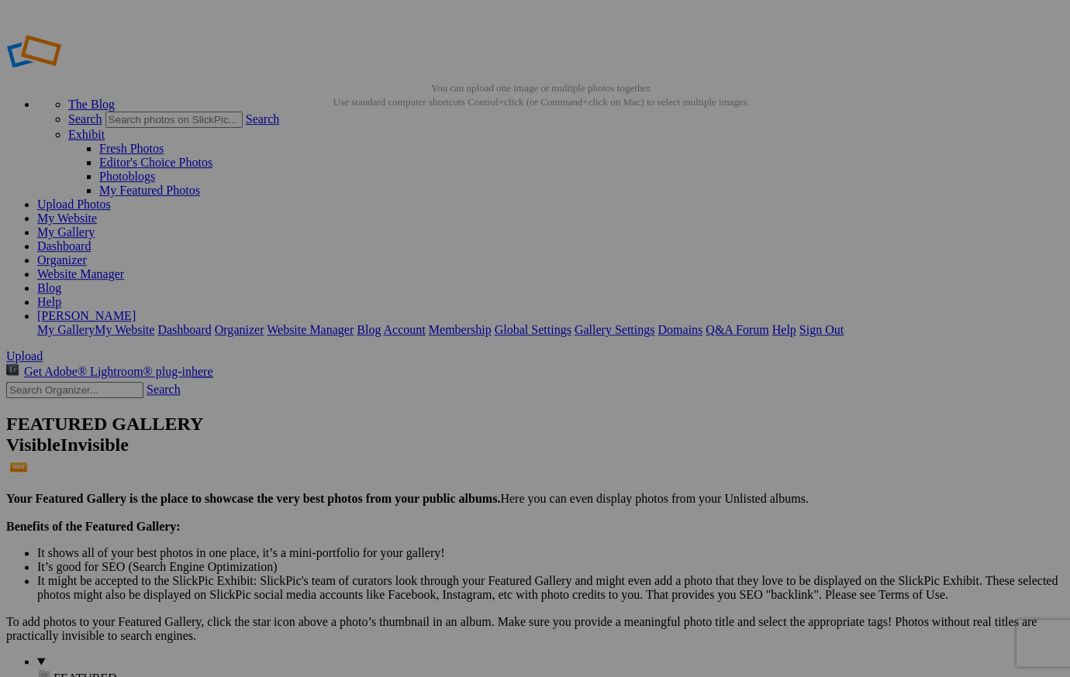
click at [97, 212] on link "My Website" at bounding box center [67, 218] width 60 height 13
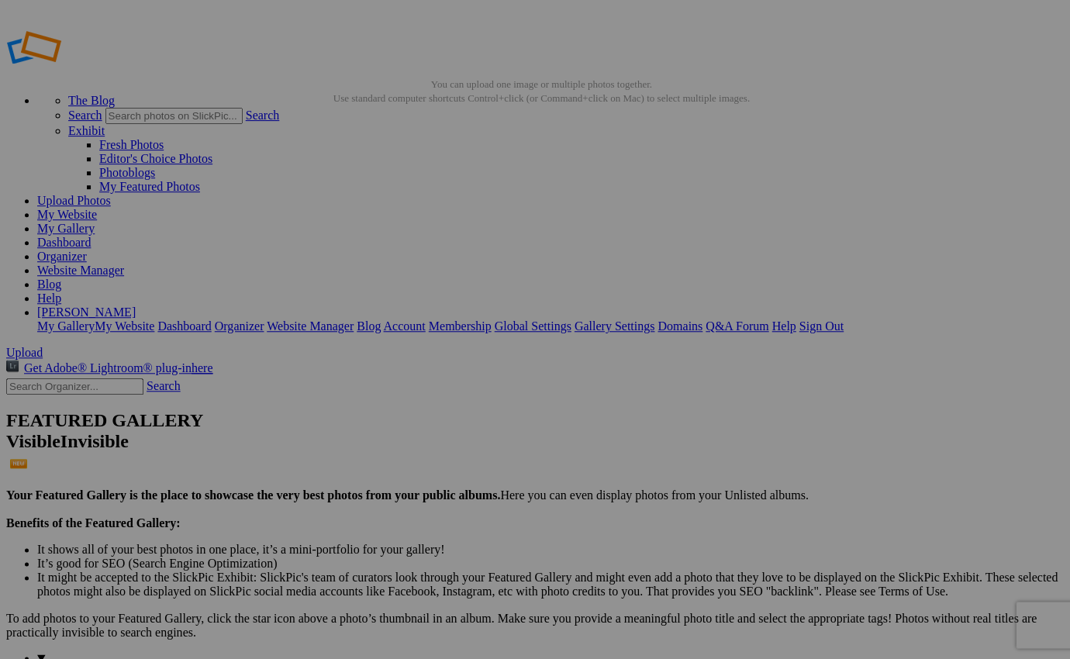
scroll to position [5, 0]
click at [95, 221] on link "My Gallery" at bounding box center [65, 227] width 57 height 13
